Goal: Information Seeking & Learning: Learn about a topic

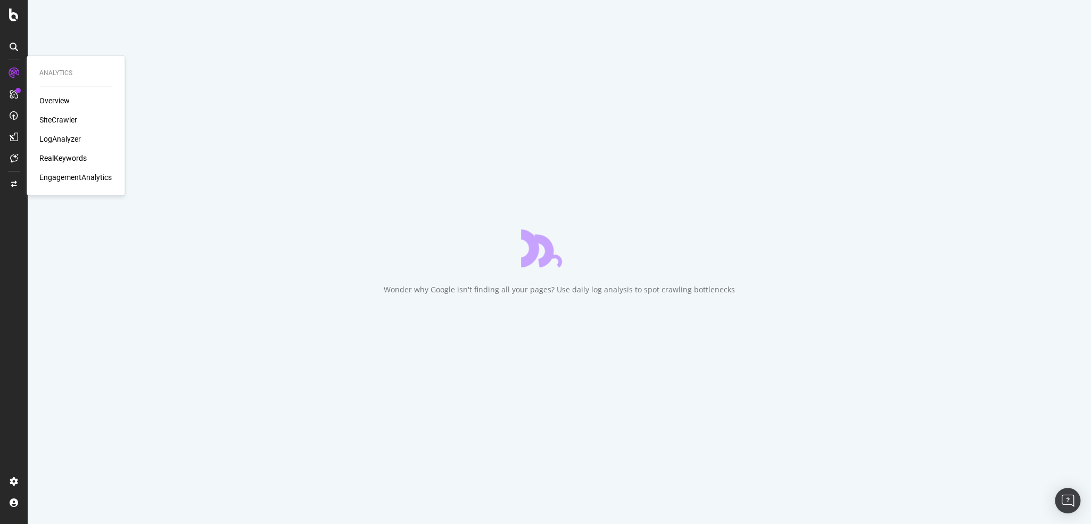
click at [61, 136] on div "LogAnalyzer" at bounding box center [60, 139] width 42 height 11
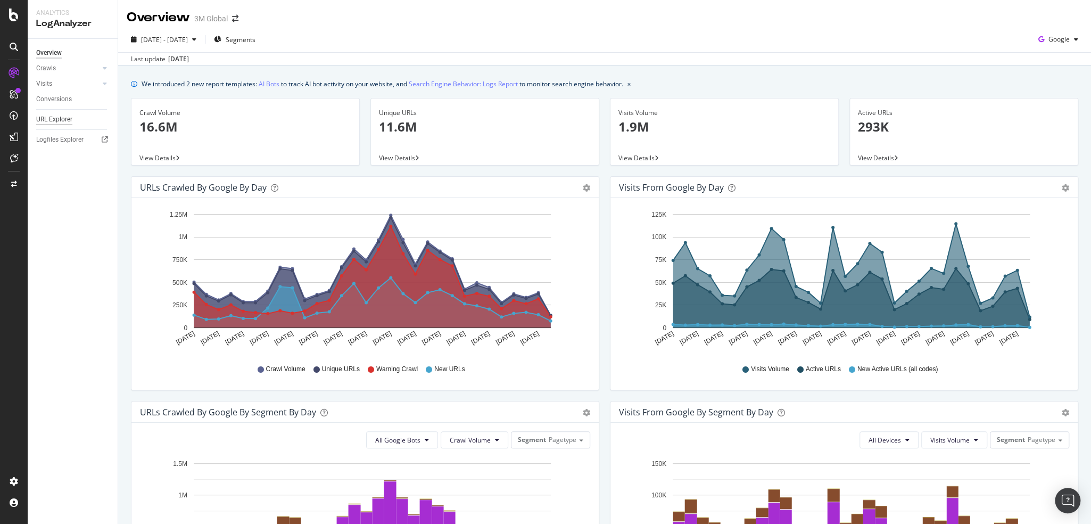
click at [44, 121] on div "URL Explorer" at bounding box center [54, 119] width 36 height 11
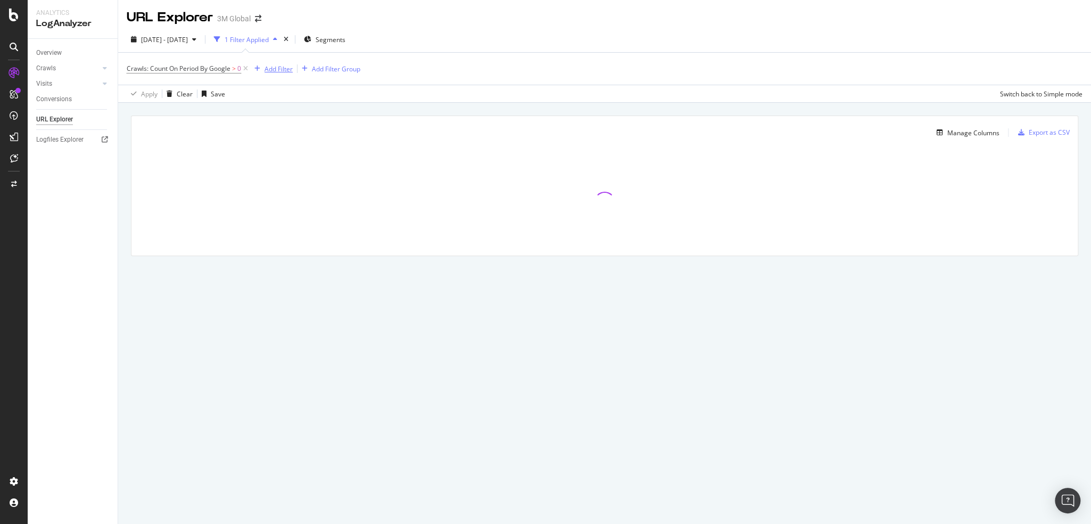
click at [278, 65] on div "Add Filter" at bounding box center [279, 68] width 28 height 9
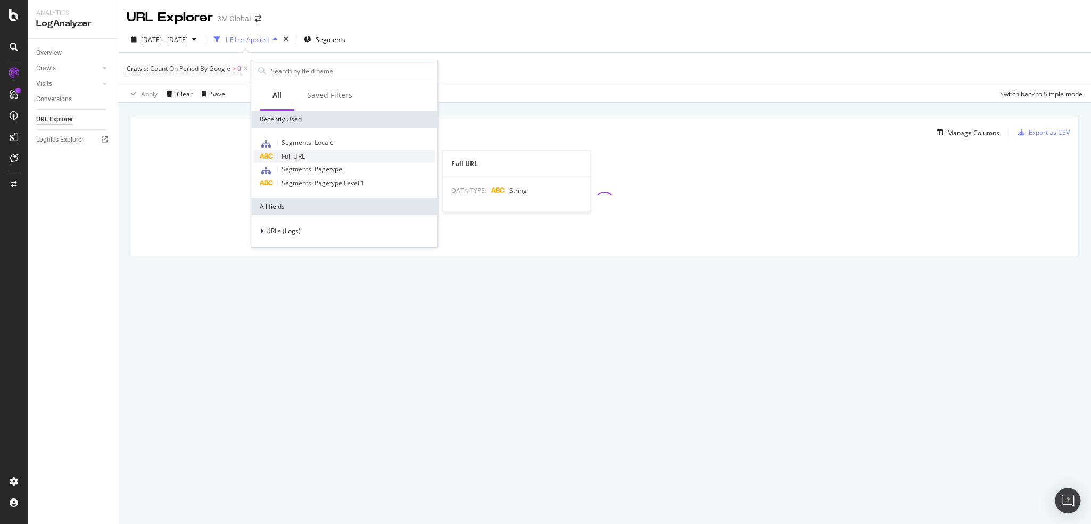
click at [301, 152] on span "Full URL" at bounding box center [293, 156] width 23 height 9
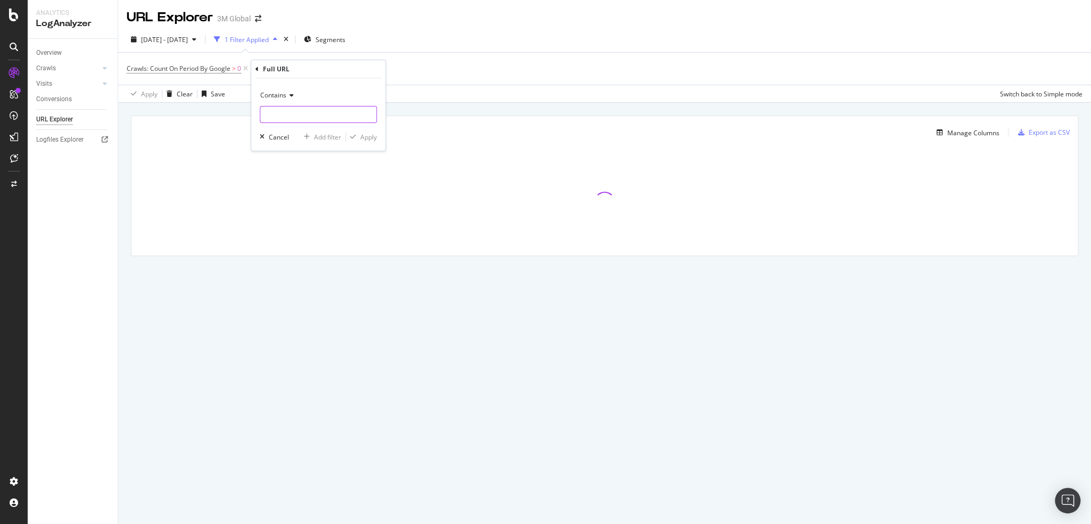
click at [277, 110] on input "text" at bounding box center [318, 114] width 116 height 17
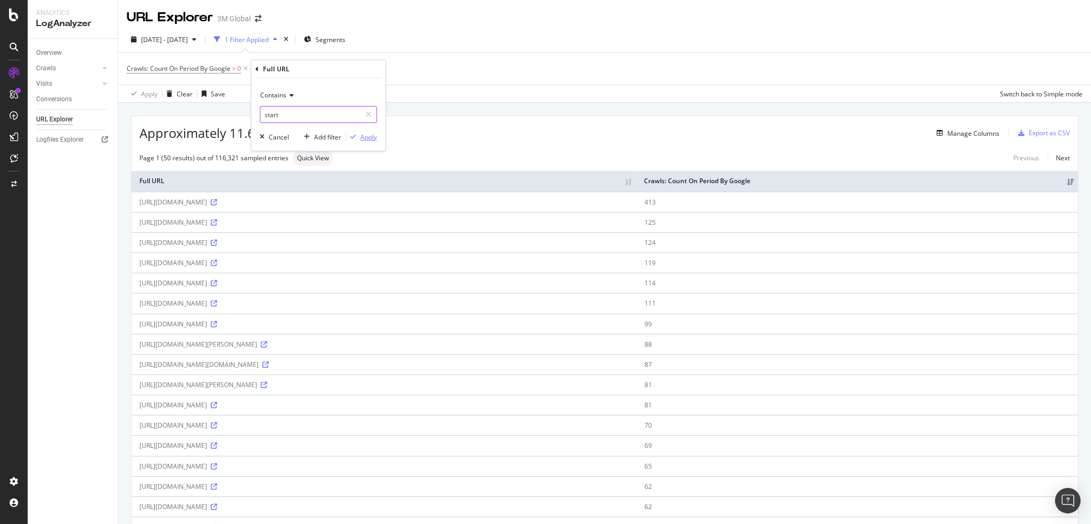
type input "start"
click at [366, 134] on div "Apply" at bounding box center [368, 137] width 17 height 9
click at [367, 68] on div "Add Filter" at bounding box center [368, 68] width 28 height 9
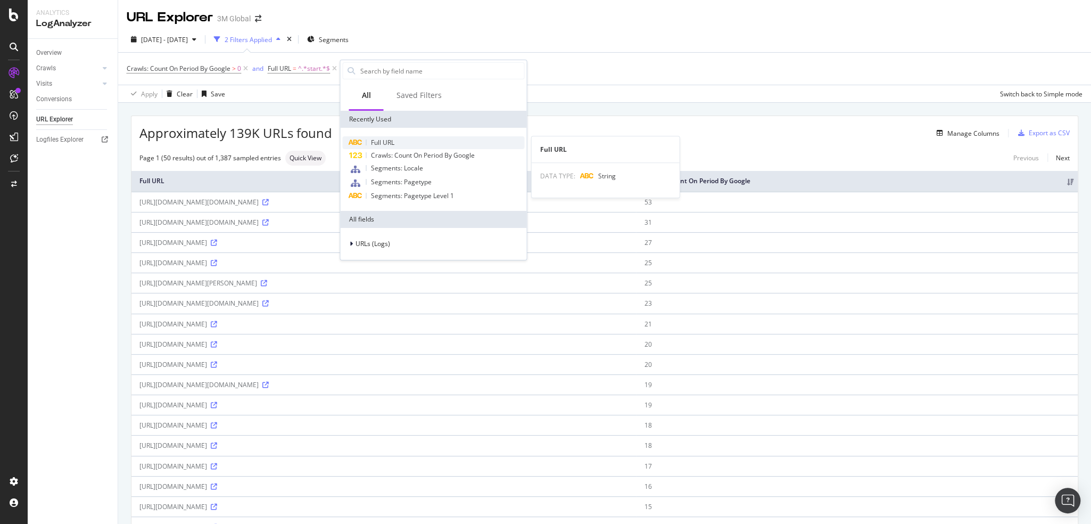
click at [397, 138] on div "Full URL" at bounding box center [433, 142] width 182 height 13
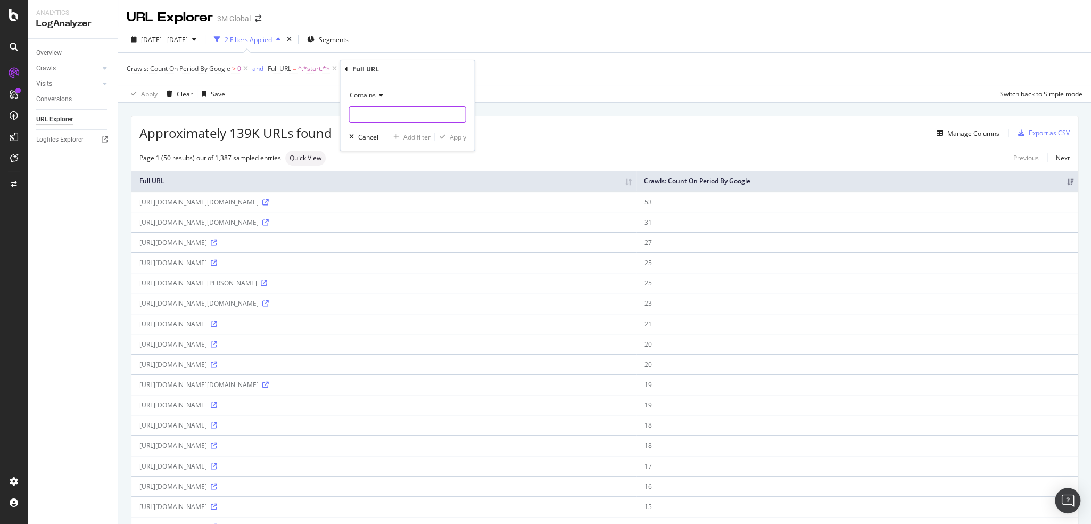
click at [391, 106] on input "text" at bounding box center [407, 114] width 116 height 17
type input "www."
click at [458, 133] on div "Apply" at bounding box center [457, 137] width 17 height 9
click at [383, 73] on span "Full URL = ^.*www..*$" at bounding box center [389, 69] width 64 height 10
click at [388, 113] on input "www." at bounding box center [417, 112] width 101 height 17
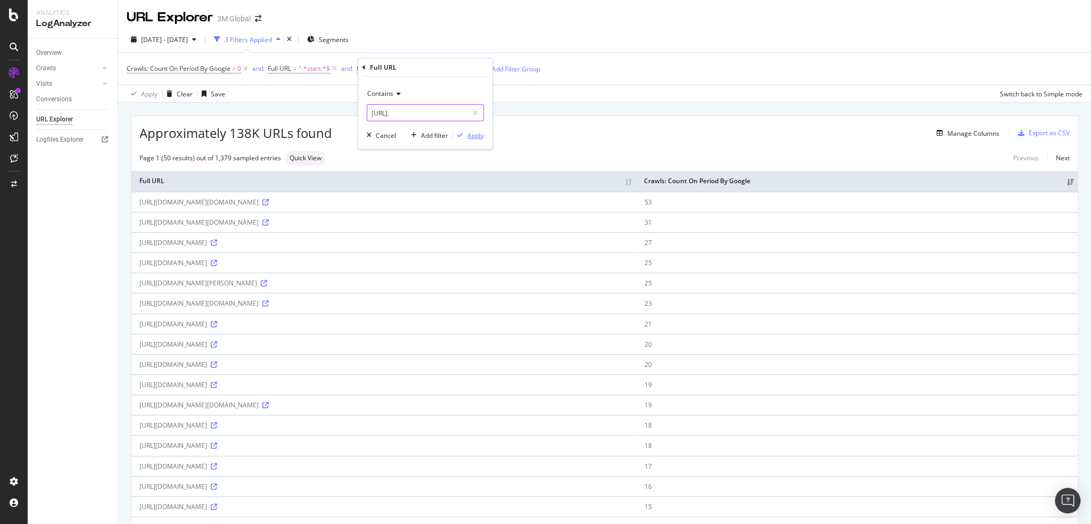
type input "[URL]."
click at [475, 132] on div "Apply" at bounding box center [475, 134] width 17 height 9
